Goal: Task Accomplishment & Management: Manage account settings

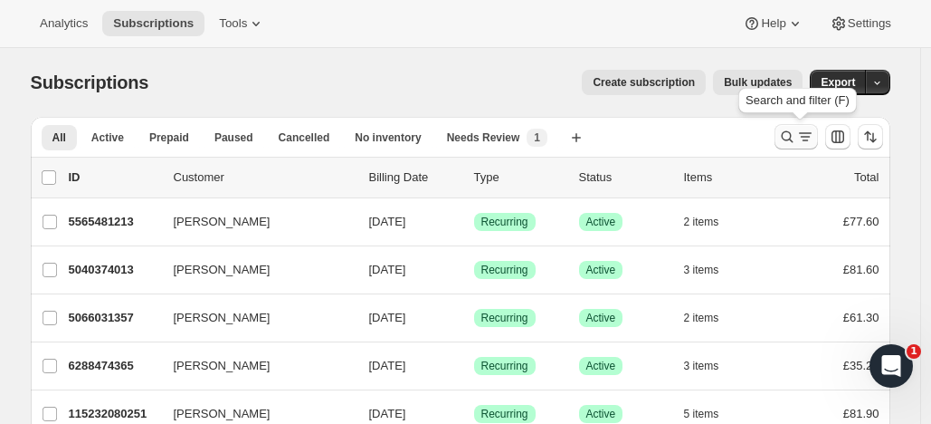
click at [787, 132] on icon "Search and filter results" at bounding box center [787, 137] width 12 height 12
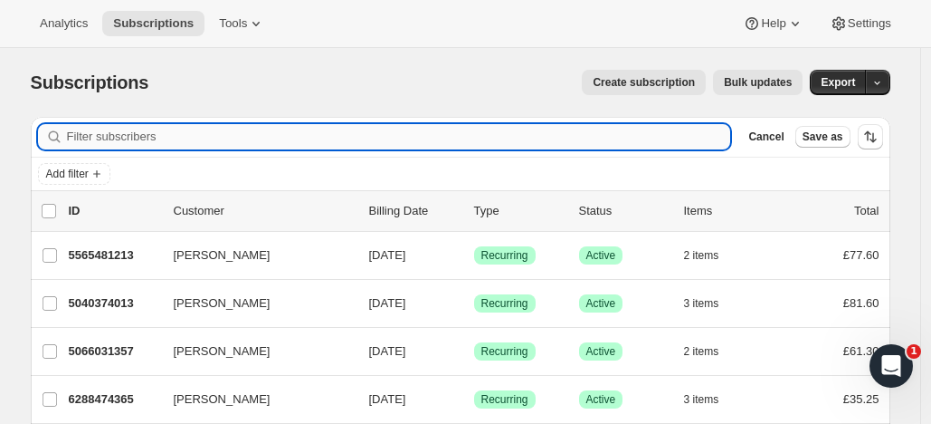
click at [362, 137] on input "Filter subscribers" at bounding box center [399, 136] width 664 height 25
paste input "[PERSON_NAME]"
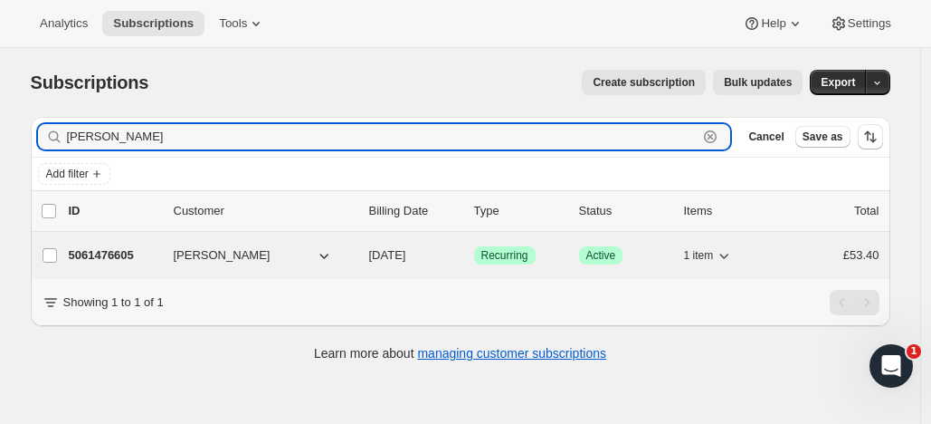
type input "[PERSON_NAME]"
click at [113, 253] on p "5061476605" at bounding box center [114, 255] width 90 height 18
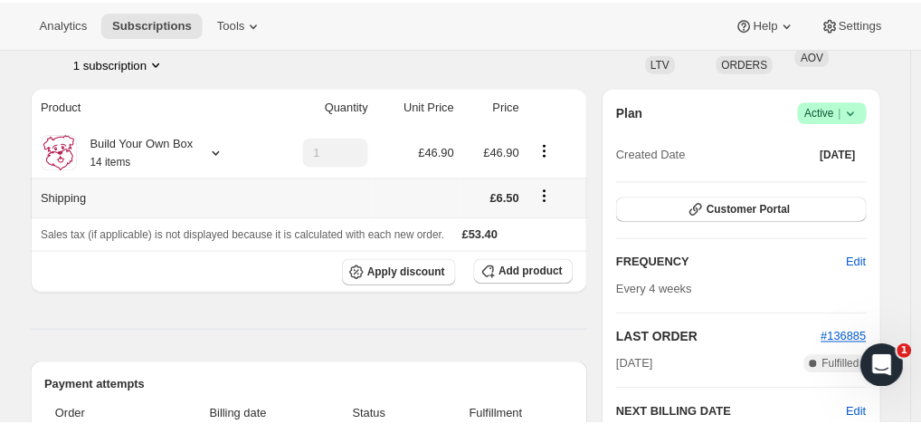
scroll to position [234, 0]
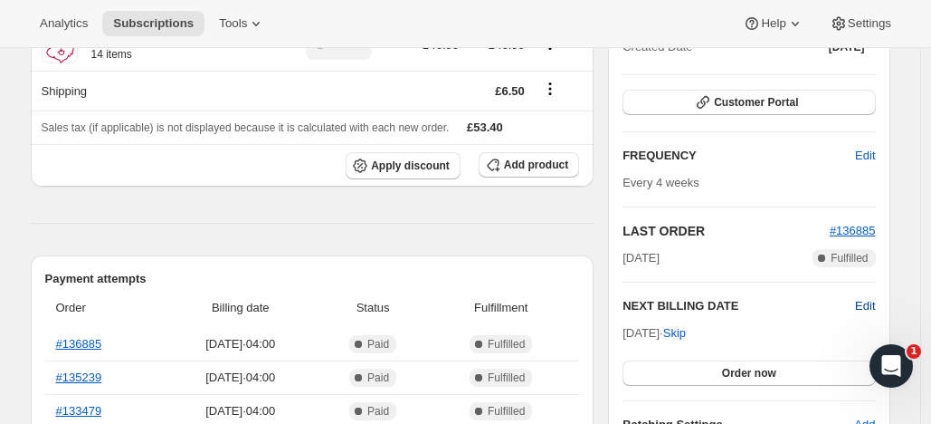
click at [874, 300] on span "Edit" at bounding box center [865, 306] width 20 height 18
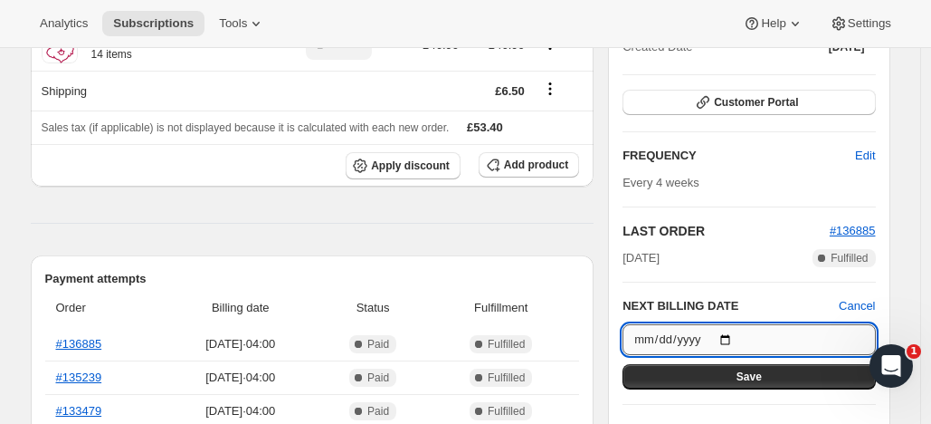
click at [738, 334] on input "[DATE]" at bounding box center [749, 339] width 252 height 31
type input "[DATE]"
click at [744, 369] on span "Save" at bounding box center [749, 376] width 25 height 14
